Goal: Entertainment & Leisure: Browse casually

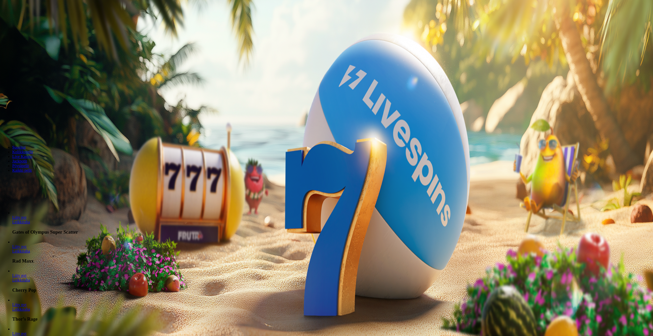
click at [30, 20] on span "Kirjaudu" at bounding box center [35, 19] width 13 height 4
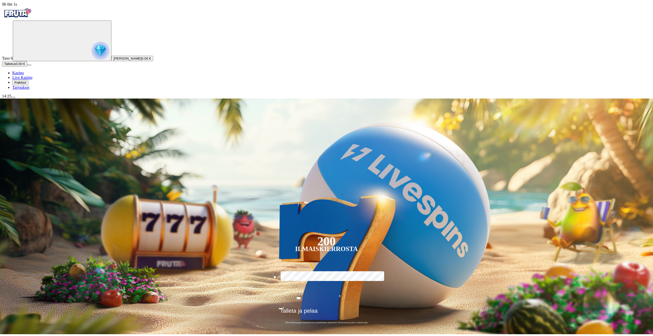
click at [26, 84] on span "Palkkiot" at bounding box center [20, 83] width 12 height 4
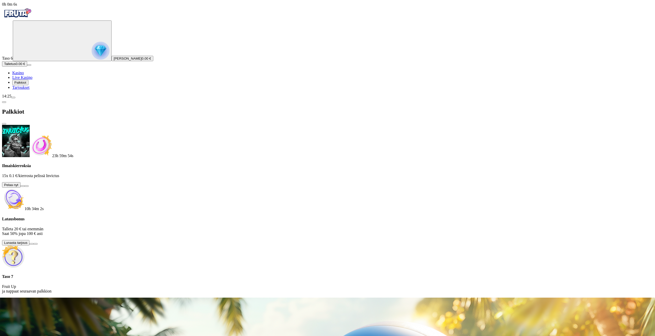
click at [25, 185] on button at bounding box center [22, 186] width 4 height 2
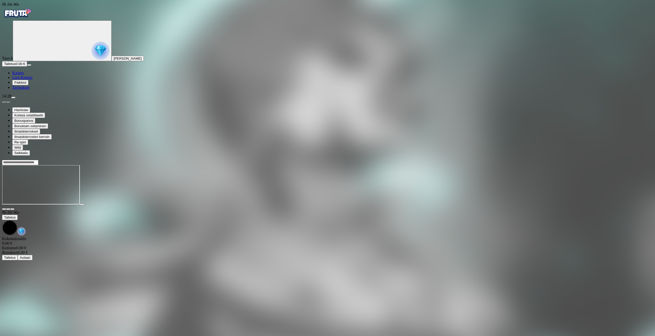
click at [24, 75] on span "Kasino" at bounding box center [18, 73] width 12 height 4
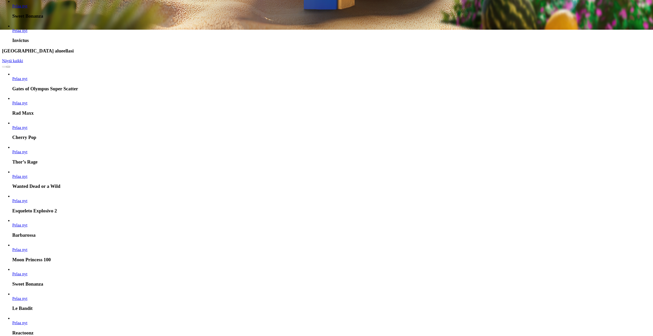
scroll to position [307, 0]
